Goal: Information Seeking & Learning: Find specific fact

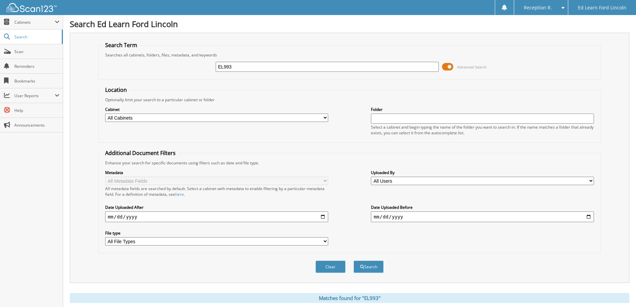
drag, startPoint x: 262, startPoint y: 68, endPoint x: 152, endPoint y: 63, distance: 110.5
click at [150, 63] on div "EL993 Advanced Search" at bounding box center [349, 67] width 495 height 18
type input "[PERSON_NAME]"
click at [353, 260] on button "Search" at bounding box center [368, 266] width 30 height 12
click at [253, 60] on div "BOJKOVSKI Advanced Search" at bounding box center [349, 67] width 495 height 18
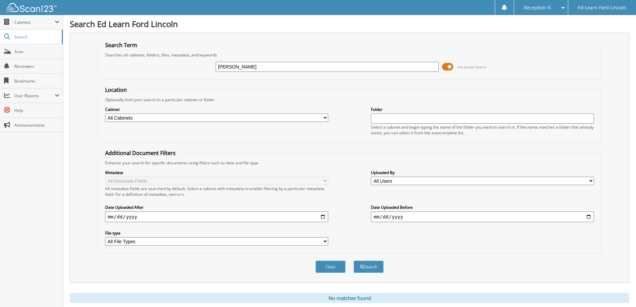
drag, startPoint x: 257, startPoint y: 69, endPoint x: 171, endPoint y: 65, distance: 85.8
click at [171, 65] on div "BOJKOVSKI Advanced Search" at bounding box center [349, 67] width 495 height 18
type input "409024"
click at [353, 260] on button "Search" at bounding box center [368, 266] width 30 height 12
drag, startPoint x: 249, startPoint y: 68, endPoint x: 124, endPoint y: 66, distance: 124.5
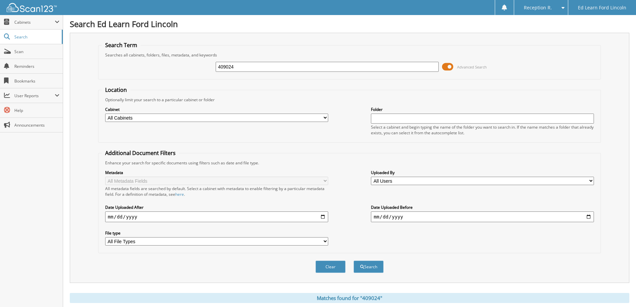
click at [131, 65] on div "409024 Advanced Search" at bounding box center [349, 67] width 495 height 18
type input "502499"
click at [353, 260] on button "Search" at bounding box center [368, 266] width 30 height 12
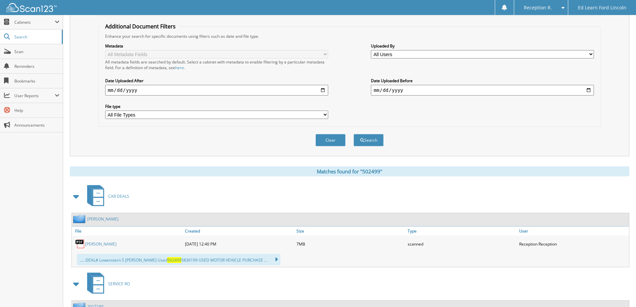
scroll to position [133, 0]
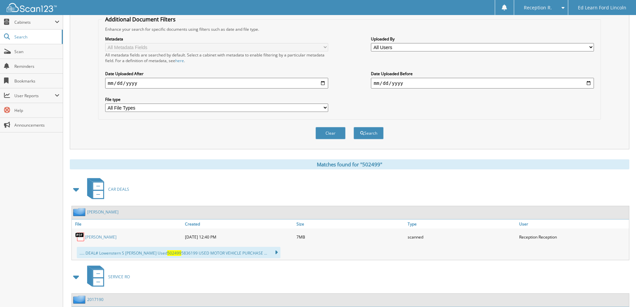
click at [101, 239] on link "THOMPSON" at bounding box center [100, 237] width 31 height 6
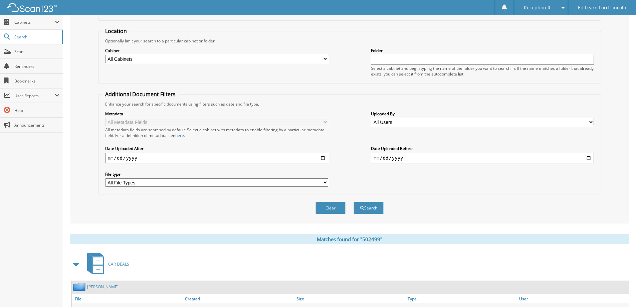
scroll to position [0, 0]
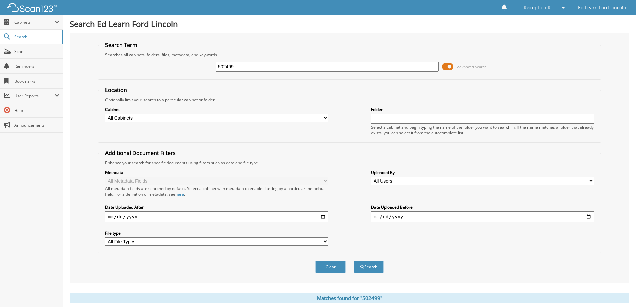
drag, startPoint x: 248, startPoint y: 69, endPoint x: 170, endPoint y: 70, distance: 77.7
click at [171, 69] on div "502499 Advanced Search" at bounding box center [349, 67] width 495 height 18
type input "[PERSON_NAME]"
click at [353, 260] on button "Search" at bounding box center [368, 266] width 30 height 12
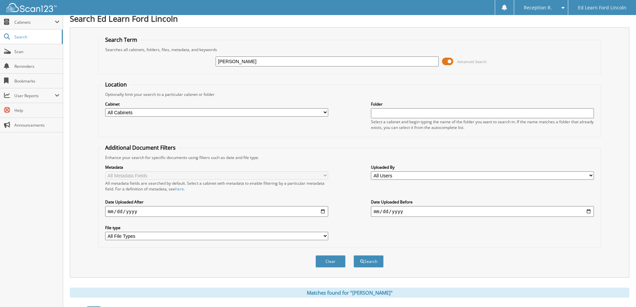
scroll to position [167, 0]
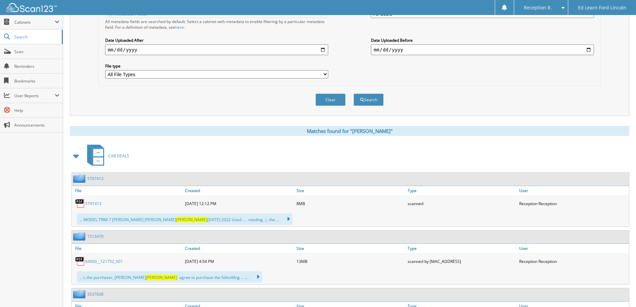
click at [94, 206] on link "5797413" at bounding box center [93, 204] width 16 height 6
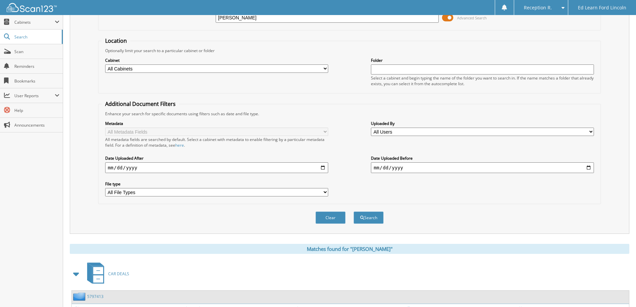
scroll to position [0, 0]
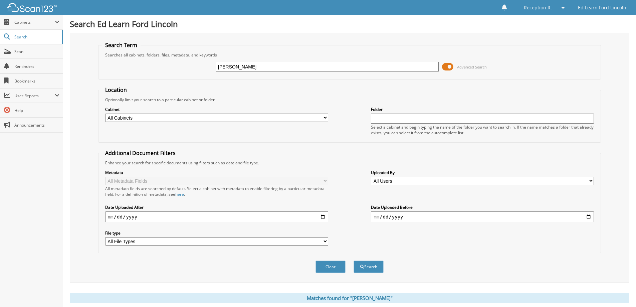
drag, startPoint x: 276, startPoint y: 60, endPoint x: 232, endPoint y: 63, distance: 43.5
click at [234, 62] on div "GOERTZ Advanced Search" at bounding box center [349, 67] width 495 height 18
drag, startPoint x: 246, startPoint y: 69, endPoint x: 133, endPoint y: 64, distance: 112.2
click at [139, 65] on div "GOERTZ Advanced Search" at bounding box center [349, 67] width 495 height 18
type input "UPRICHARD"
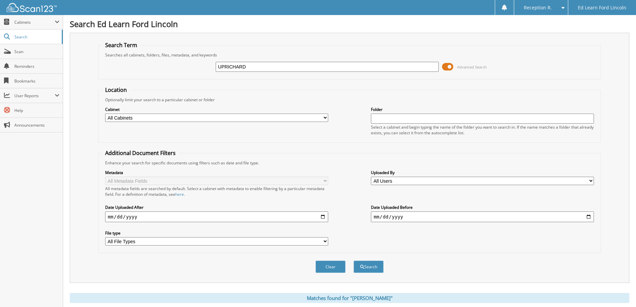
click at [353, 260] on button "Search" at bounding box center [368, 266] width 30 height 12
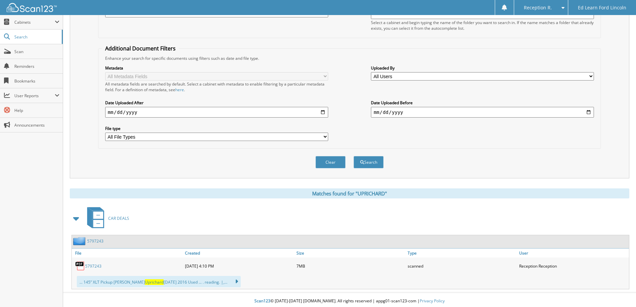
scroll to position [107, 0]
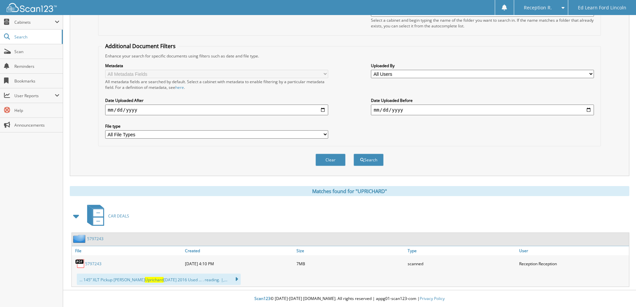
click at [97, 262] on link "5797243" at bounding box center [93, 264] width 16 height 6
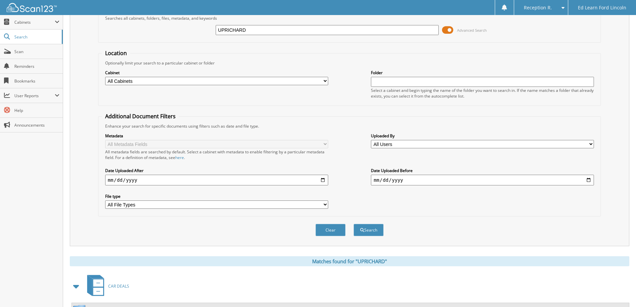
scroll to position [0, 0]
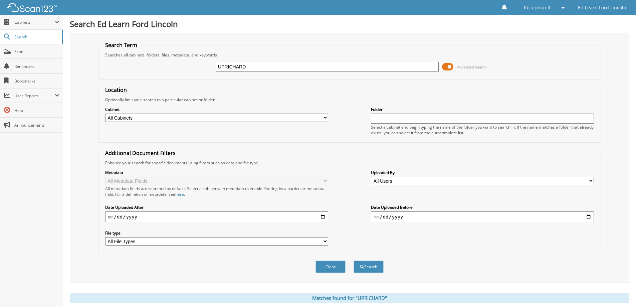
drag, startPoint x: 266, startPoint y: 62, endPoint x: 133, endPoint y: 57, distance: 132.5
click at [138, 56] on fieldset "Search Term Searches all cabinets, folders, files, metadata, and keywords UPRIC…" at bounding box center [349, 60] width 502 height 38
type input "502506Z"
click at [353, 260] on button "Search" at bounding box center [368, 266] width 30 height 12
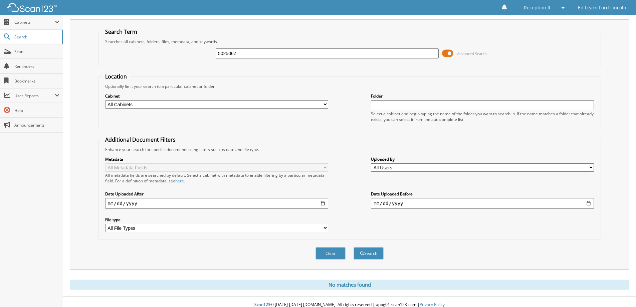
scroll to position [20, 0]
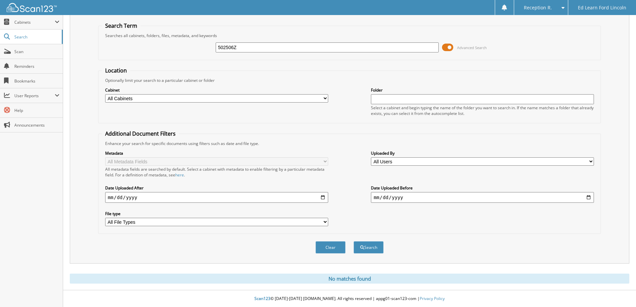
drag, startPoint x: 263, startPoint y: 45, endPoint x: 152, endPoint y: 43, distance: 110.5
click at [152, 43] on div "502506Z Advanced Search" at bounding box center [349, 47] width 495 height 18
paste input "Krawczyniuk-[PERSON_NAME]"
type input "Krawczyniuk-[PERSON_NAME]"
click at [370, 251] on button "Search" at bounding box center [368, 247] width 30 height 12
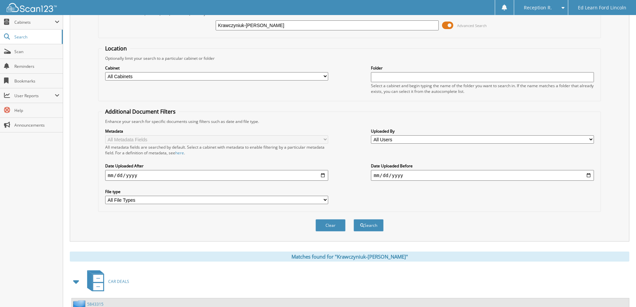
scroll to position [133, 0]
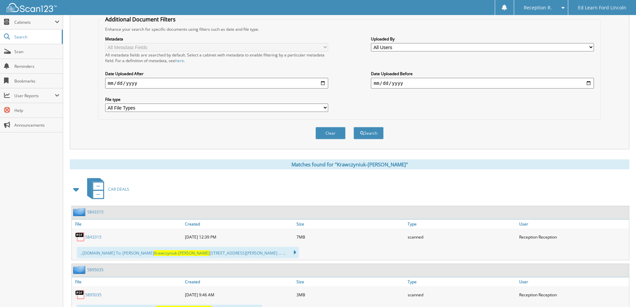
click at [98, 239] on link "5843315" at bounding box center [93, 237] width 16 height 6
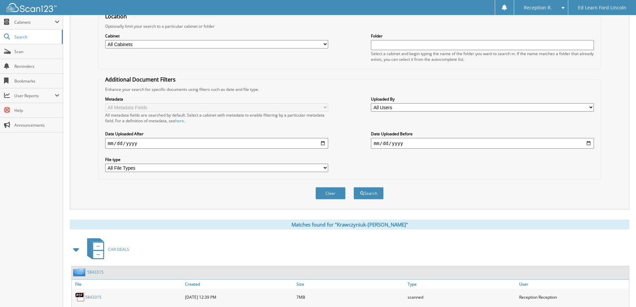
scroll to position [0, 0]
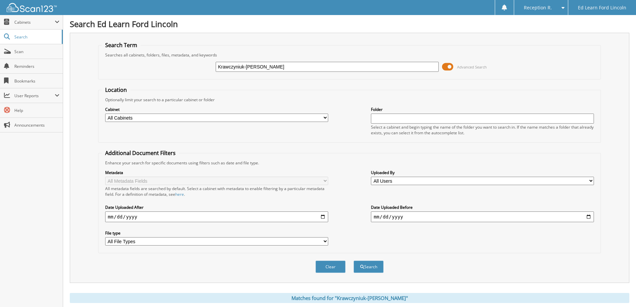
drag, startPoint x: 266, startPoint y: 66, endPoint x: 129, endPoint y: 46, distance: 137.9
click at [130, 49] on fieldset "Search Term Searches all cabinets, folders, files, metadata, and keywords Krawc…" at bounding box center [349, 60] width 502 height 38
type input "[PERSON_NAME]"
click at [369, 270] on button "Search" at bounding box center [368, 266] width 30 height 12
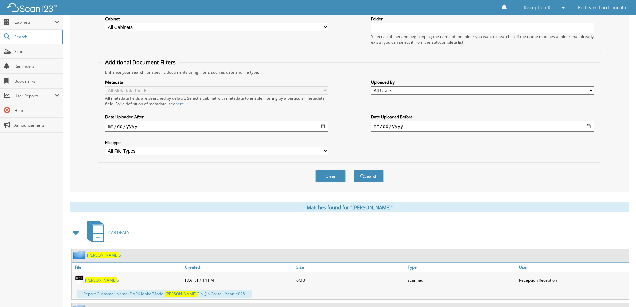
scroll to position [100, 0]
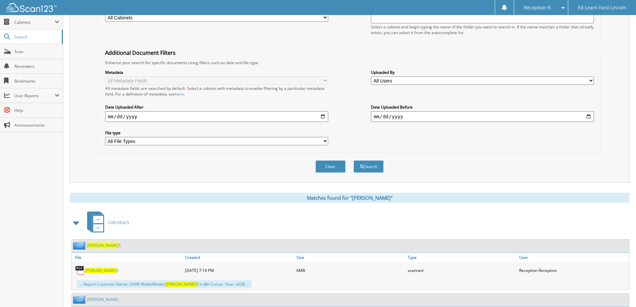
click at [89, 268] on span "[PERSON_NAME]" at bounding box center [100, 270] width 31 height 6
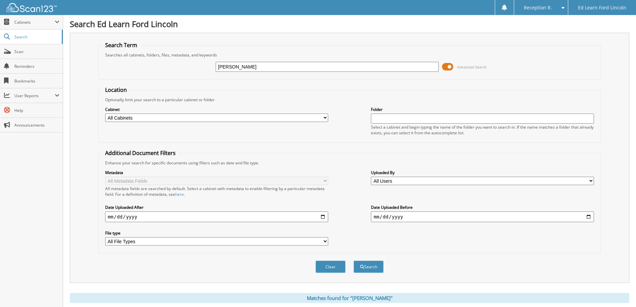
drag, startPoint x: 268, startPoint y: 68, endPoint x: 143, endPoint y: 72, distance: 125.2
click at [143, 71] on div "BAIN Advanced Search" at bounding box center [349, 67] width 495 height 18
click at [221, 66] on input "text" at bounding box center [327, 67] width 223 height 10
type input "409031"
click at [353, 260] on button "Search" at bounding box center [368, 266] width 30 height 12
